Goal: Task Accomplishment & Management: Use online tool/utility

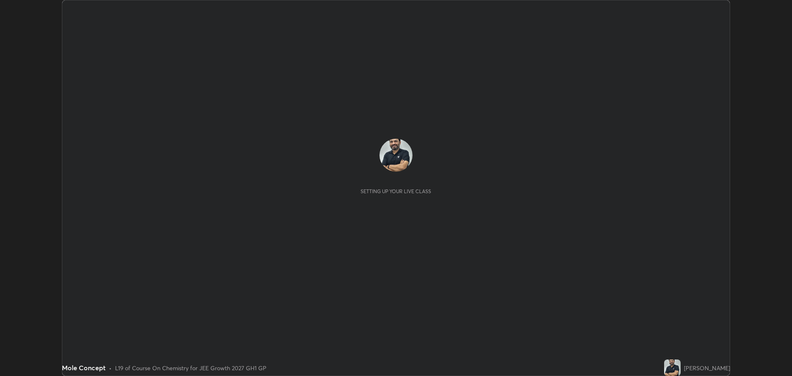
scroll to position [376, 791]
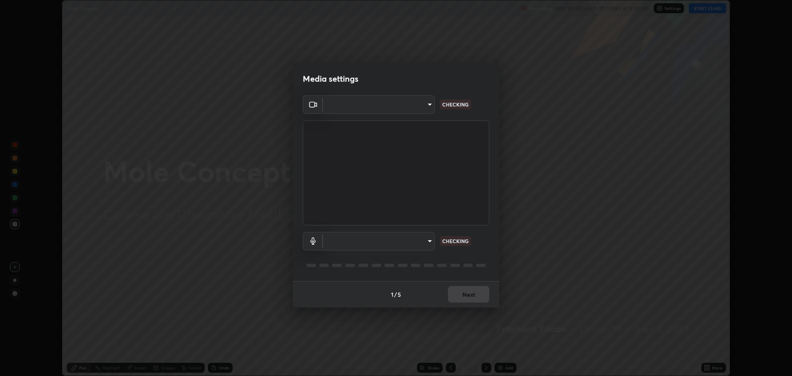
type input "818fcefd3fddf3d091a7478ec67eb8981ca9e8ab5665e76ce228af1b2ffa74de"
type input "eea68a313ce7a6e16ff04cd1ca49a845266ac62ec7c070533bbf8764187dca99"
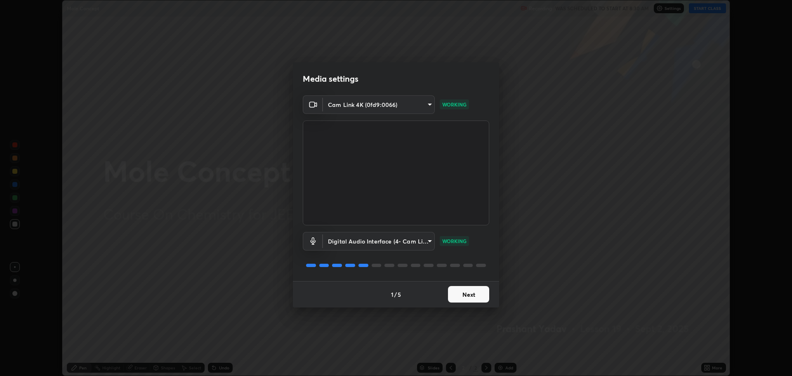
click at [468, 293] on button "Next" at bounding box center [468, 294] width 41 height 16
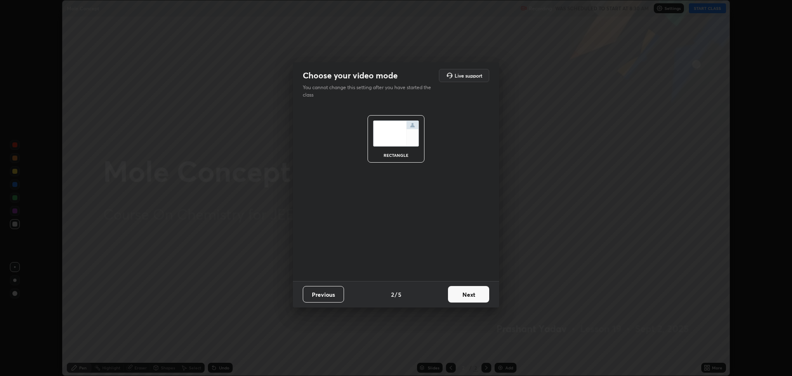
click at [467, 297] on button "Next" at bounding box center [468, 294] width 41 height 16
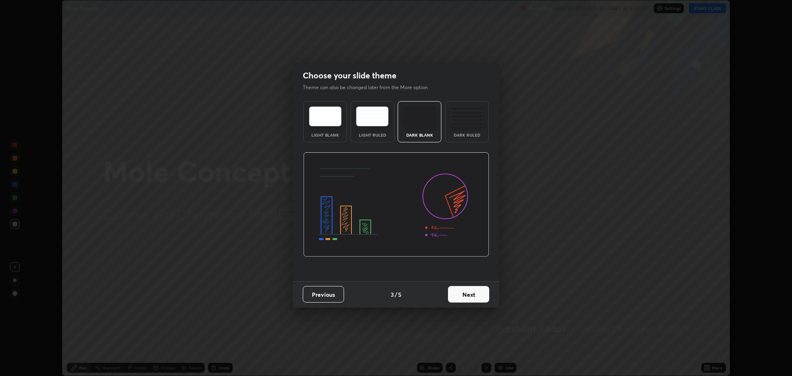
click at [465, 295] on button "Next" at bounding box center [468, 294] width 41 height 16
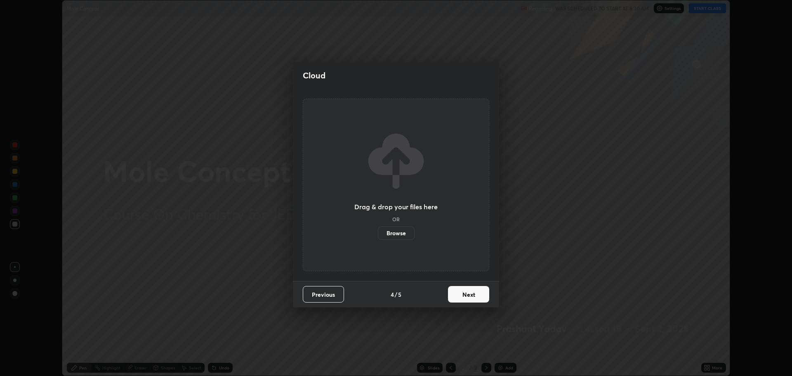
click at [464, 296] on button "Next" at bounding box center [468, 294] width 41 height 16
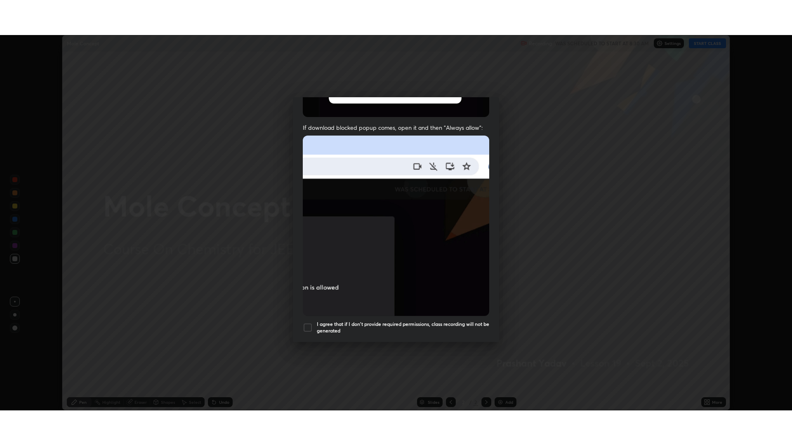
scroll to position [167, 0]
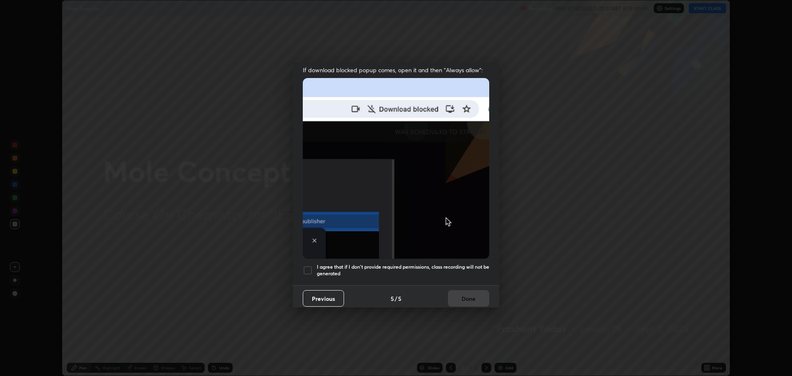
click at [309, 265] on div at bounding box center [308, 270] width 10 height 10
click at [465, 290] on button "Done" at bounding box center [468, 298] width 41 height 16
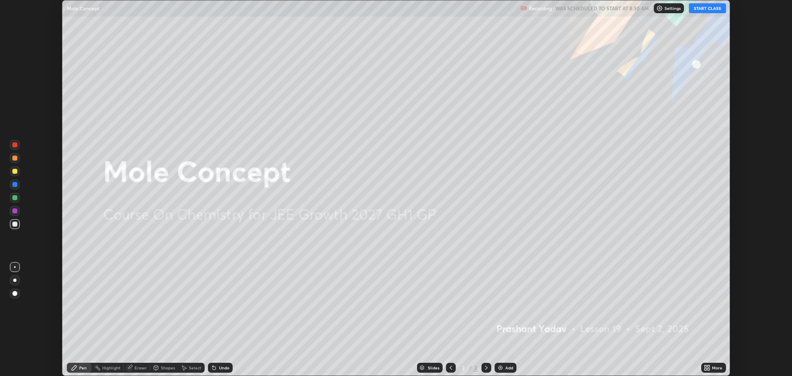
click at [706, 369] on icon at bounding box center [705, 369] width 2 height 2
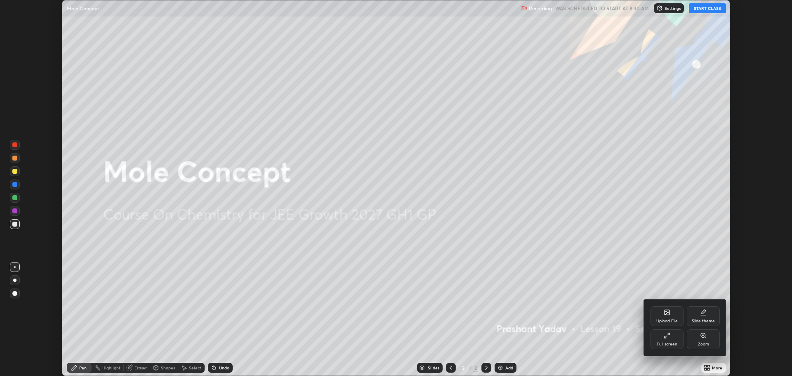
click at [659, 338] on div "Full screen" at bounding box center [666, 339] width 33 height 20
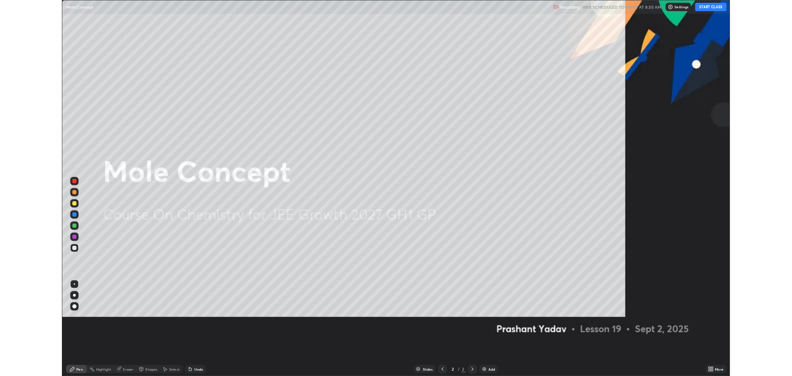
scroll to position [445, 792]
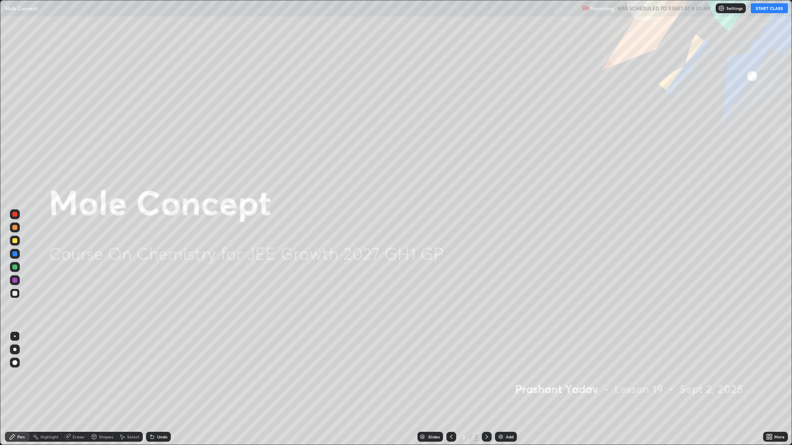
click at [758, 9] on button "START CLASS" at bounding box center [769, 8] width 37 height 10
click at [761, 10] on img "button" at bounding box center [760, 8] width 7 height 7
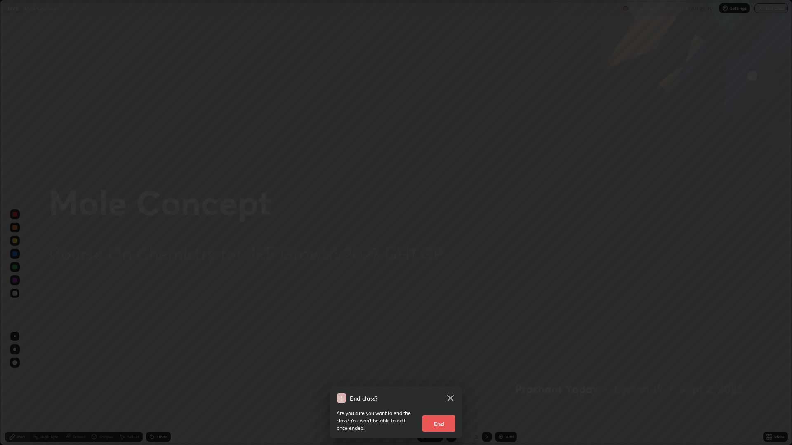
click at [451, 375] on icon at bounding box center [450, 398] width 6 height 6
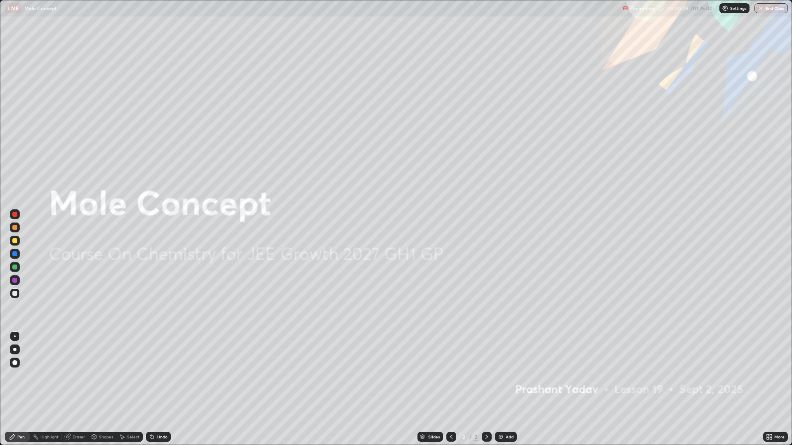
click at [506, 375] on div "Add" at bounding box center [510, 437] width 8 height 4
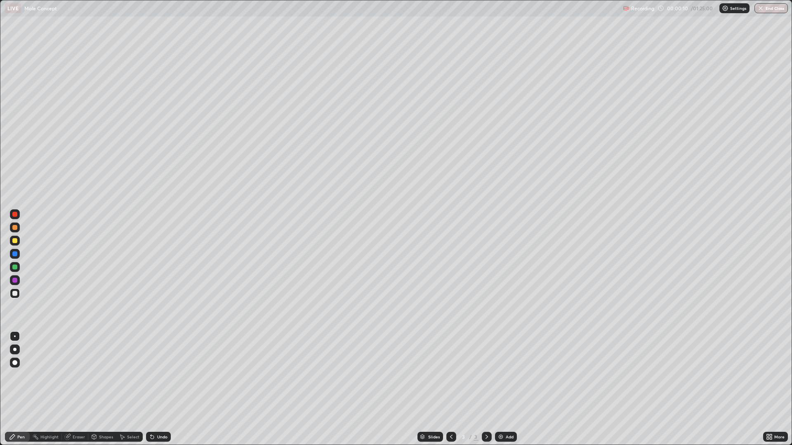
click at [15, 347] on div at bounding box center [15, 350] width 10 height 10
click at [16, 349] on div at bounding box center [15, 350] width 10 height 10
click at [159, 375] on div "Undo" at bounding box center [158, 437] width 25 height 10
click at [502, 375] on img at bounding box center [500, 437] width 7 height 7
click at [14, 242] on div at bounding box center [14, 240] width 5 height 5
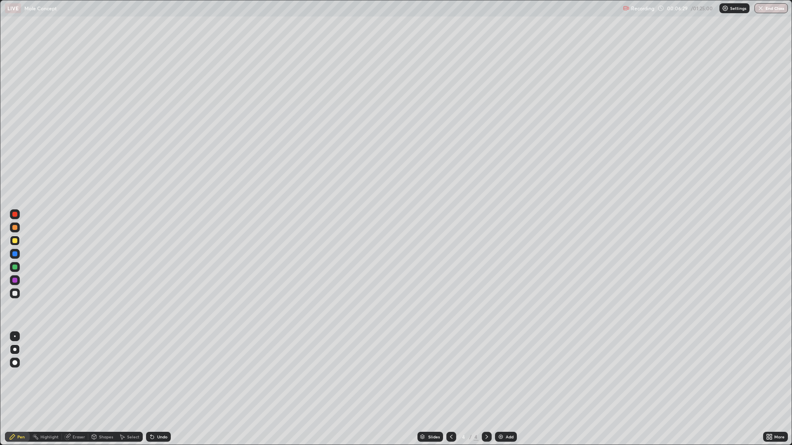
click at [15, 294] on div at bounding box center [14, 293] width 5 height 5
click at [17, 242] on div at bounding box center [14, 240] width 5 height 5
click at [12, 294] on div at bounding box center [15, 294] width 10 height 10
click at [501, 375] on img at bounding box center [500, 437] width 7 height 7
click at [14, 239] on div at bounding box center [14, 240] width 5 height 5
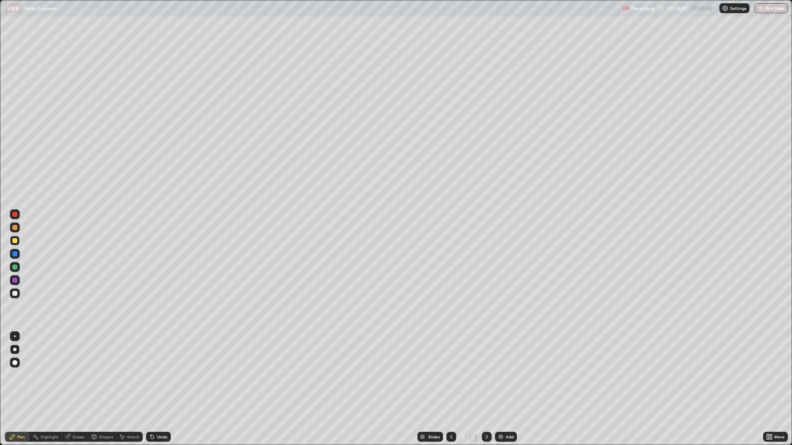
click at [10, 290] on div at bounding box center [15, 294] width 10 height 10
click at [14, 237] on div at bounding box center [15, 241] width 10 height 10
click at [13, 241] on div at bounding box center [14, 240] width 5 height 5
click at [12, 295] on div at bounding box center [14, 293] width 5 height 5
click at [157, 375] on div "Undo" at bounding box center [157, 437] width 28 height 16
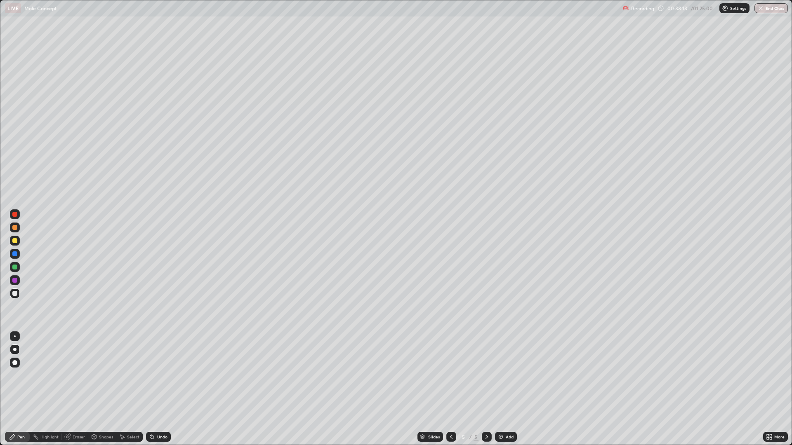
click at [159, 375] on div "Undo" at bounding box center [158, 437] width 25 height 10
click at [158, 375] on div "Undo" at bounding box center [157, 437] width 28 height 16
click at [158, 375] on div "Undo" at bounding box center [158, 437] width 25 height 10
click at [80, 375] on div "Eraser" at bounding box center [75, 437] width 26 height 10
click at [21, 375] on div "Pen" at bounding box center [17, 437] width 25 height 16
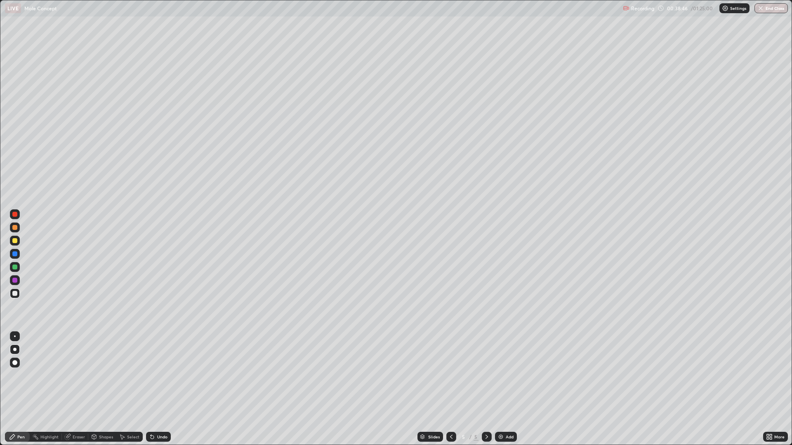
click at [157, 375] on div "Undo" at bounding box center [158, 437] width 25 height 10
click at [500, 375] on img at bounding box center [500, 437] width 7 height 7
click at [504, 375] on div "Add" at bounding box center [506, 437] width 22 height 10
click at [15, 243] on div at bounding box center [14, 240] width 5 height 5
click at [15, 293] on div at bounding box center [14, 293] width 5 height 5
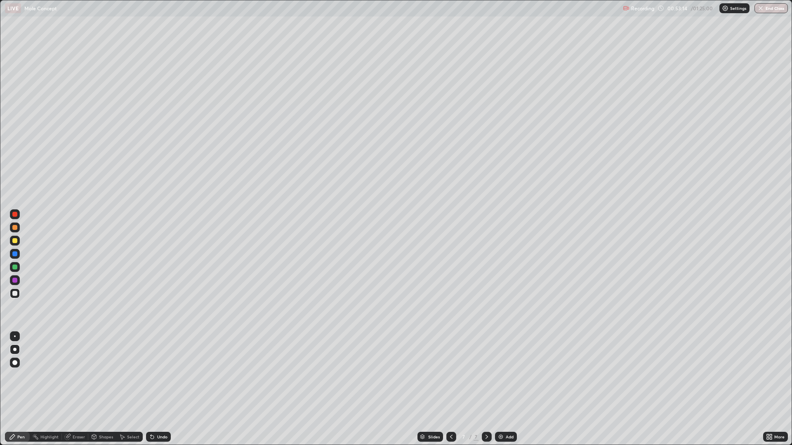
click at [15, 227] on div at bounding box center [14, 227] width 5 height 5
click at [14, 291] on div at bounding box center [14, 293] width 5 height 5
click at [16, 241] on div at bounding box center [14, 240] width 5 height 5
click at [17, 294] on div at bounding box center [15, 294] width 10 height 10
click at [21, 375] on div "Pen" at bounding box center [20, 437] width 7 height 4
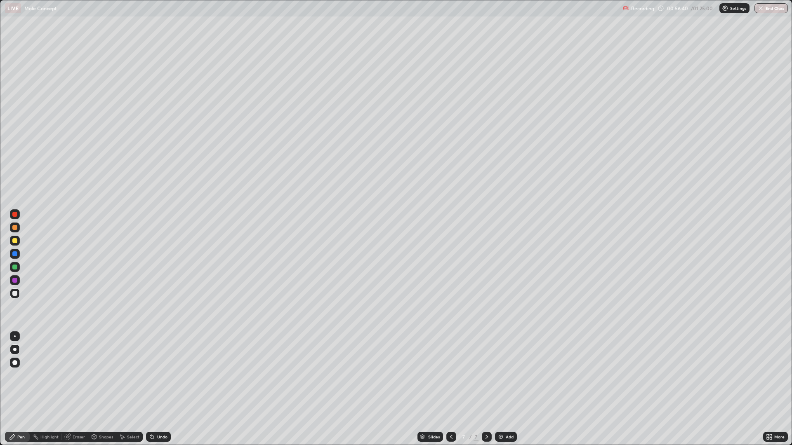
click at [451, 375] on icon at bounding box center [451, 437] width 7 height 7
click at [489, 375] on icon at bounding box center [486, 437] width 7 height 7
click at [504, 375] on div "Add" at bounding box center [506, 437] width 22 height 10
click at [155, 375] on div "Undo" at bounding box center [158, 437] width 25 height 10
click at [158, 375] on div "Undo" at bounding box center [158, 437] width 25 height 10
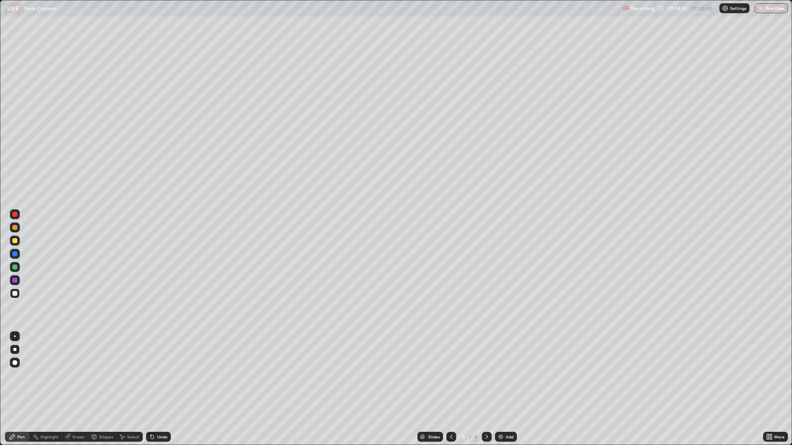
click at [160, 375] on div "Undo" at bounding box center [158, 437] width 25 height 10
click at [162, 375] on div "Undo" at bounding box center [158, 437] width 25 height 10
click at [502, 375] on img at bounding box center [500, 437] width 7 height 7
click at [75, 375] on div "Eraser" at bounding box center [75, 437] width 26 height 10
click at [20, 375] on div "Pen" at bounding box center [17, 437] width 25 height 10
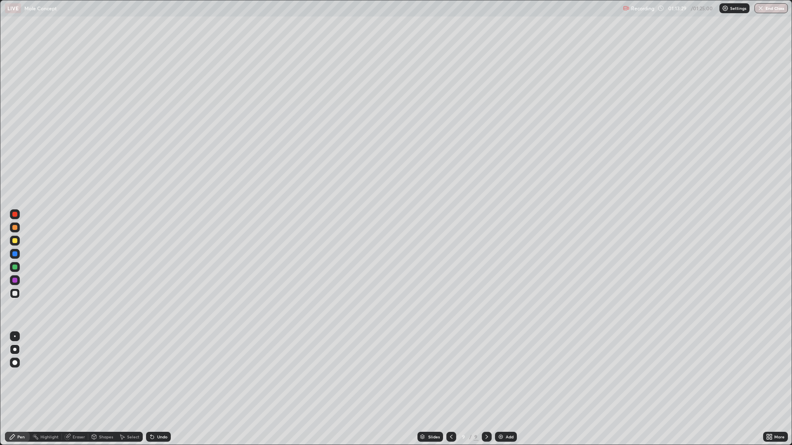
click at [721, 375] on div "Slides 9 / 9 Add" at bounding box center [467, 437] width 592 height 16
click at [499, 375] on img at bounding box center [500, 437] width 7 height 7
click at [157, 375] on div "Undo" at bounding box center [162, 437] width 10 height 4
click at [160, 375] on div "Undo" at bounding box center [158, 437] width 25 height 10
click at [159, 375] on div "Undo" at bounding box center [158, 437] width 25 height 10
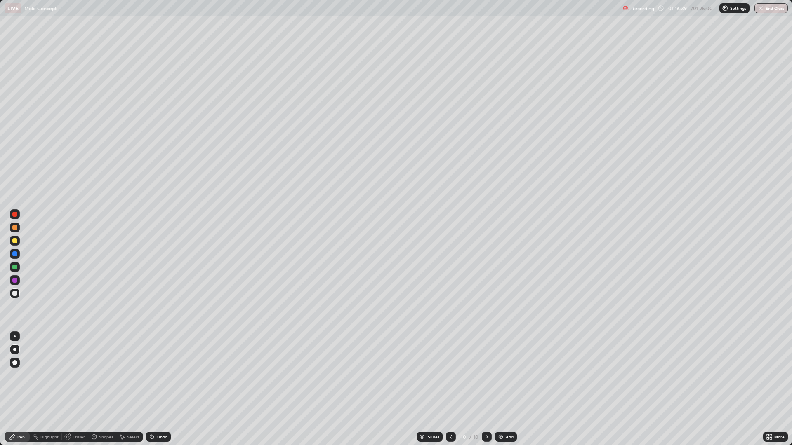
click at [158, 375] on div "Undo" at bounding box center [158, 437] width 25 height 10
click at [164, 375] on div "Undo" at bounding box center [158, 437] width 25 height 10
click at [12, 241] on div at bounding box center [15, 241] width 10 height 10
click at [14, 295] on div at bounding box center [14, 293] width 5 height 5
click at [158, 375] on div "Undo" at bounding box center [162, 437] width 10 height 4
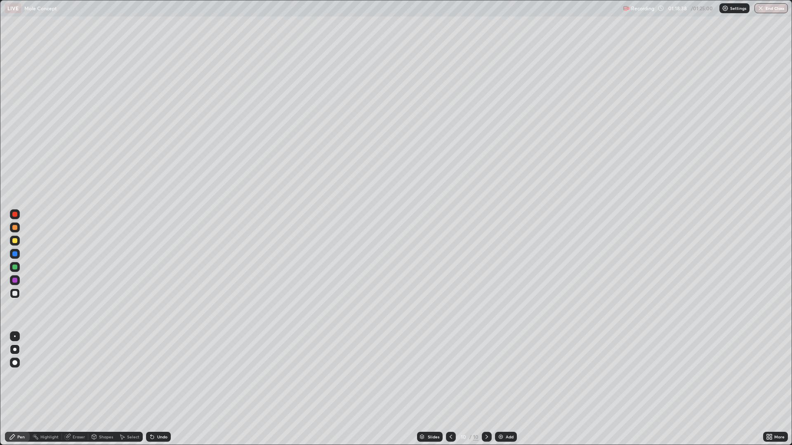
click at [158, 375] on div "Undo" at bounding box center [157, 437] width 28 height 16
click at [159, 375] on div "Undo" at bounding box center [157, 437] width 28 height 16
click at [160, 375] on div "Undo" at bounding box center [157, 437] width 28 height 16
click at [161, 375] on div "Undo" at bounding box center [158, 437] width 25 height 10
click at [161, 375] on div "Undo" at bounding box center [157, 437] width 28 height 16
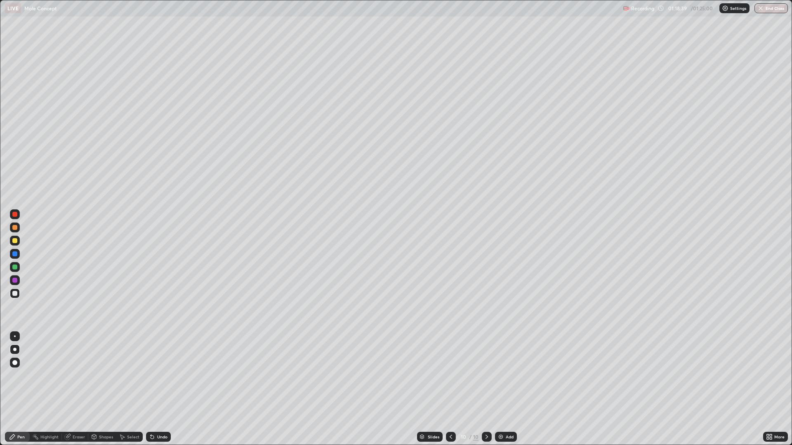
click at [161, 375] on div "Undo" at bounding box center [157, 437] width 28 height 16
click at [161, 375] on div "Undo" at bounding box center [162, 437] width 10 height 4
click at [157, 375] on div "Undo" at bounding box center [162, 437] width 10 height 4
click at [153, 375] on div "Undo" at bounding box center [158, 437] width 25 height 10
click at [153, 375] on div "Undo" at bounding box center [157, 437] width 28 height 16
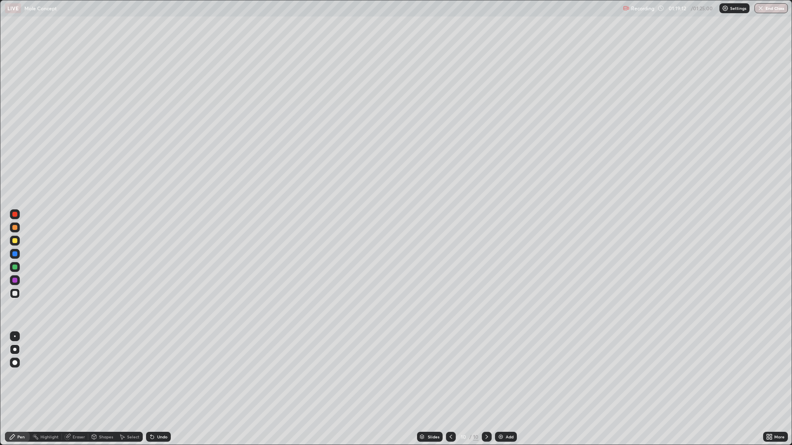
click at [156, 375] on div "Undo" at bounding box center [158, 437] width 25 height 10
click at [155, 375] on div "Undo" at bounding box center [158, 437] width 25 height 10
click at [156, 375] on div "Undo" at bounding box center [158, 437] width 25 height 10
click at [159, 375] on div "Undo" at bounding box center [158, 437] width 25 height 10
click at [160, 375] on div "Undo" at bounding box center [162, 437] width 10 height 4
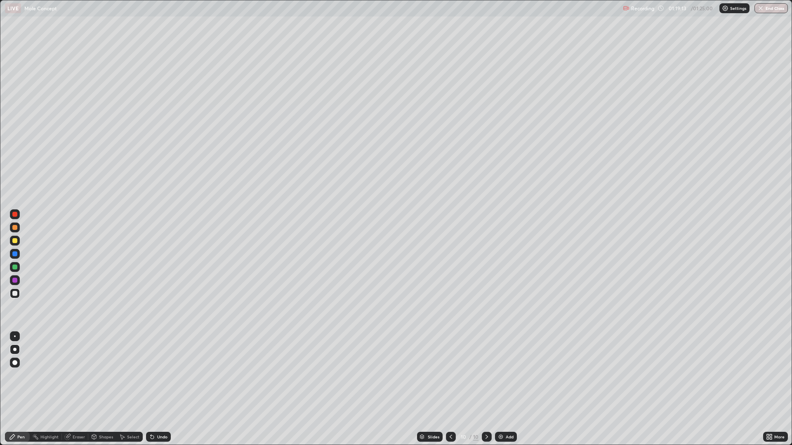
click at [160, 375] on div "Undo" at bounding box center [162, 437] width 10 height 4
click at [159, 375] on div "Undo" at bounding box center [162, 437] width 10 height 4
click at [158, 375] on div "Undo" at bounding box center [162, 437] width 10 height 4
click at [159, 375] on div "Undo" at bounding box center [158, 437] width 25 height 10
click at [157, 375] on div "Undo" at bounding box center [162, 437] width 10 height 4
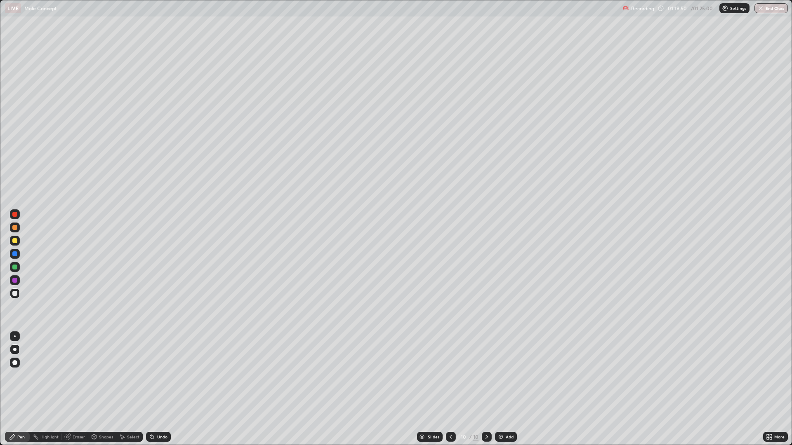
click at [155, 375] on div "Undo" at bounding box center [158, 437] width 25 height 10
click at [156, 375] on div "Undo" at bounding box center [157, 437] width 28 height 16
click at [160, 375] on div "Undo" at bounding box center [162, 437] width 10 height 4
click at [14, 241] on div at bounding box center [14, 240] width 5 height 5
click at [157, 375] on div "Undo" at bounding box center [158, 437] width 25 height 10
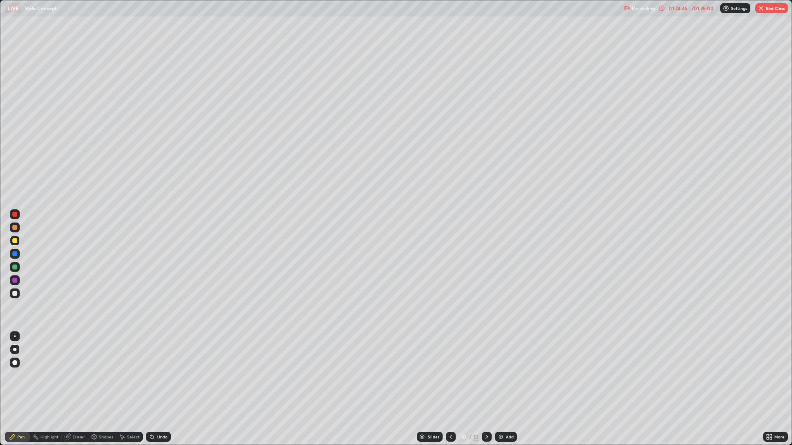
click at [153, 375] on icon at bounding box center [152, 437] width 7 height 7
click at [771, 12] on button "End Class" at bounding box center [771, 8] width 33 height 10
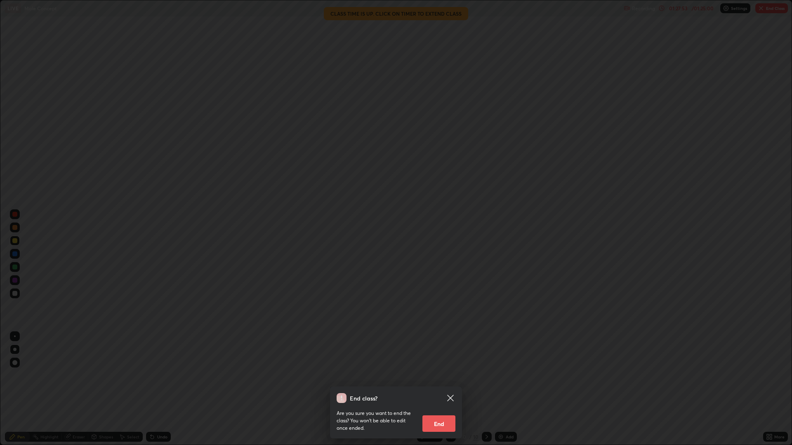
click at [443, 375] on button "End" at bounding box center [438, 424] width 33 height 16
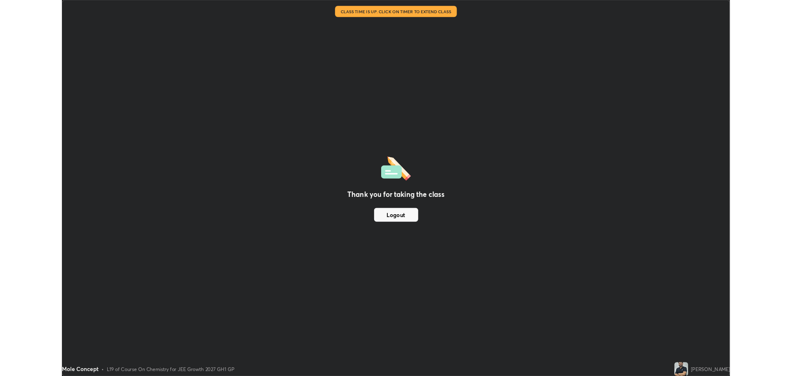
scroll to position [40868, 40451]
